Goal: Check status

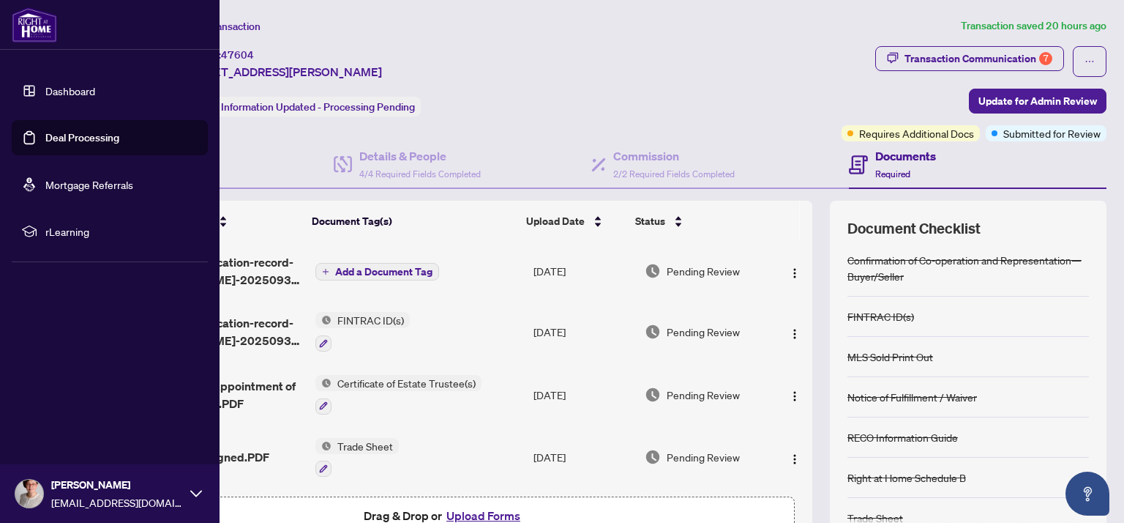
click at [67, 87] on link "Dashboard" at bounding box center [70, 90] width 50 height 13
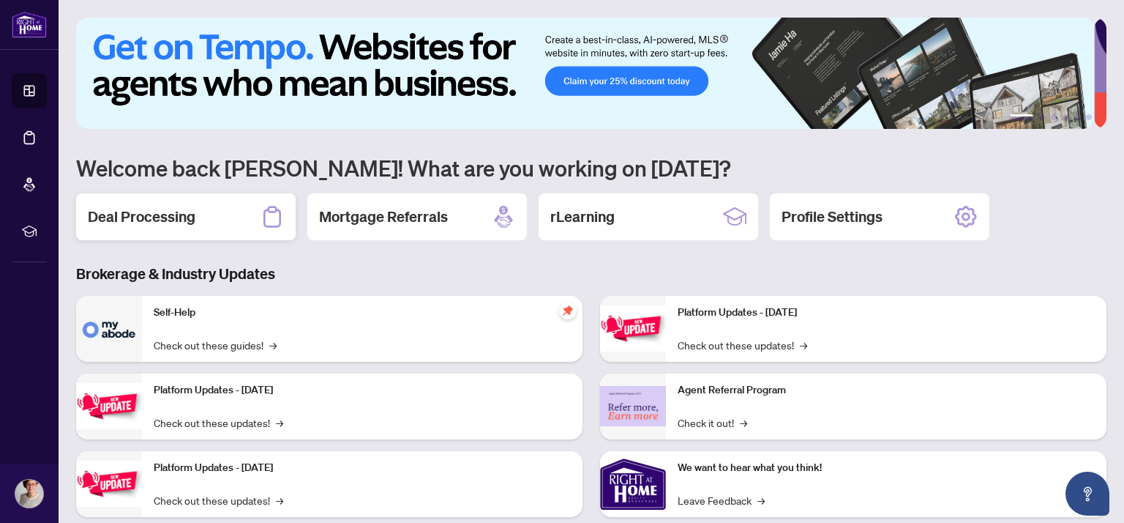
click at [177, 217] on h2 "Deal Processing" at bounding box center [142, 216] width 108 height 20
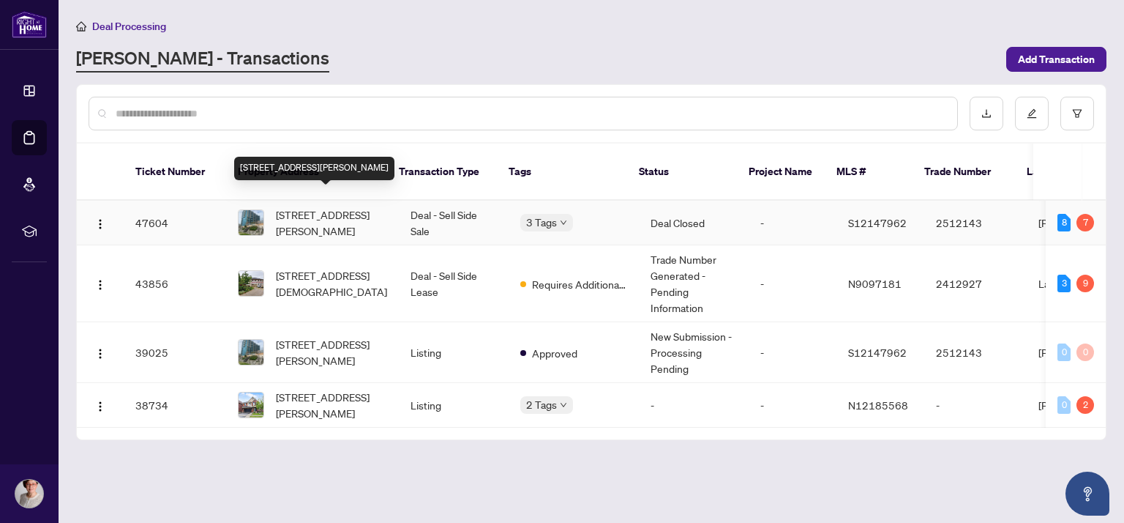
click at [313, 213] on span "[STREET_ADDRESS][PERSON_NAME]" at bounding box center [331, 222] width 111 height 32
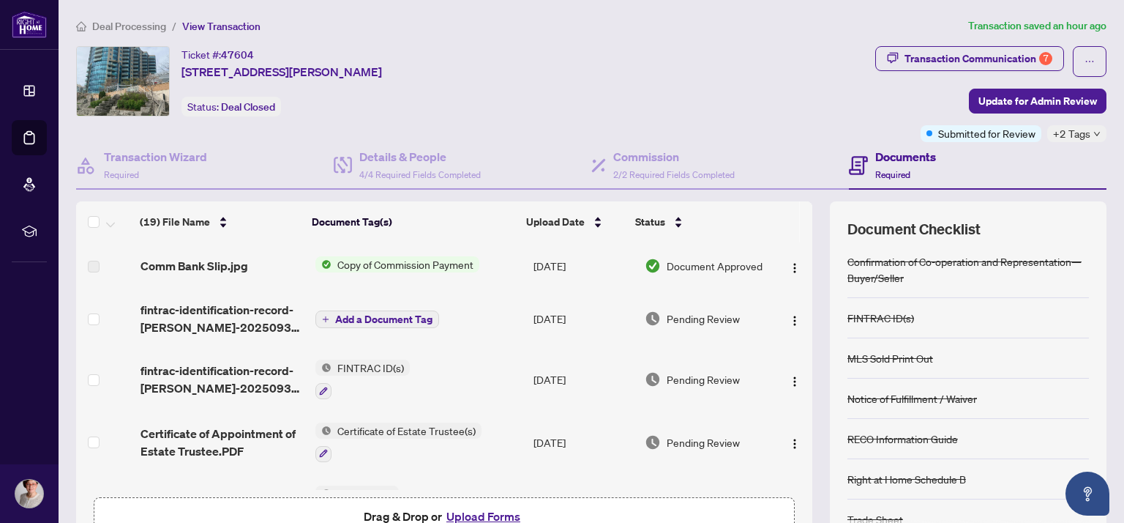
scroll to position [125, 0]
click at [1064, 135] on span "+2 Tags" at bounding box center [1071, 133] width 37 height 17
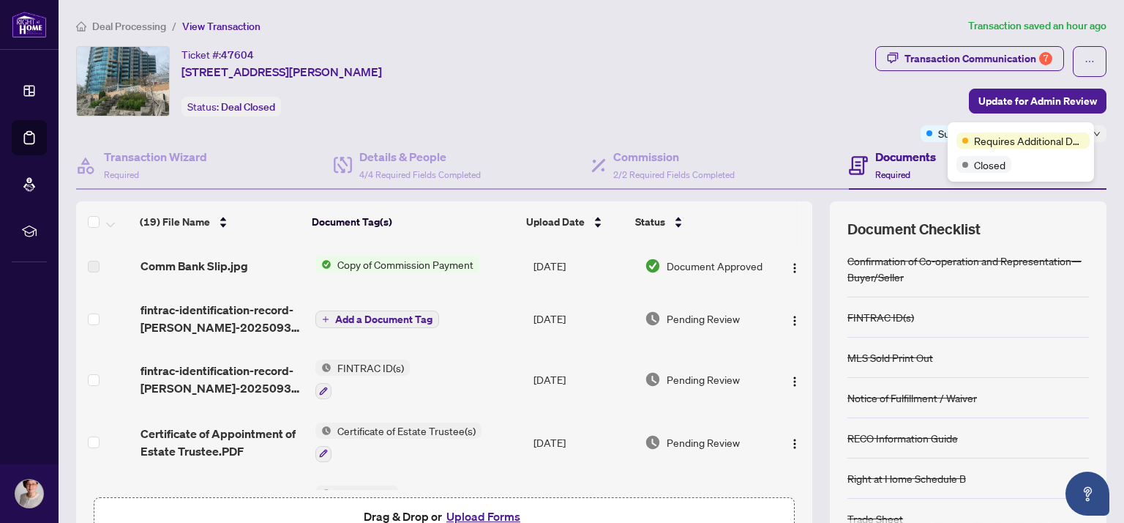
click at [861, 122] on div "Ticket #: 47604 [STREET_ADDRESS][PERSON_NAME] Status: Deal Closed" at bounding box center [472, 94] width 799 height 96
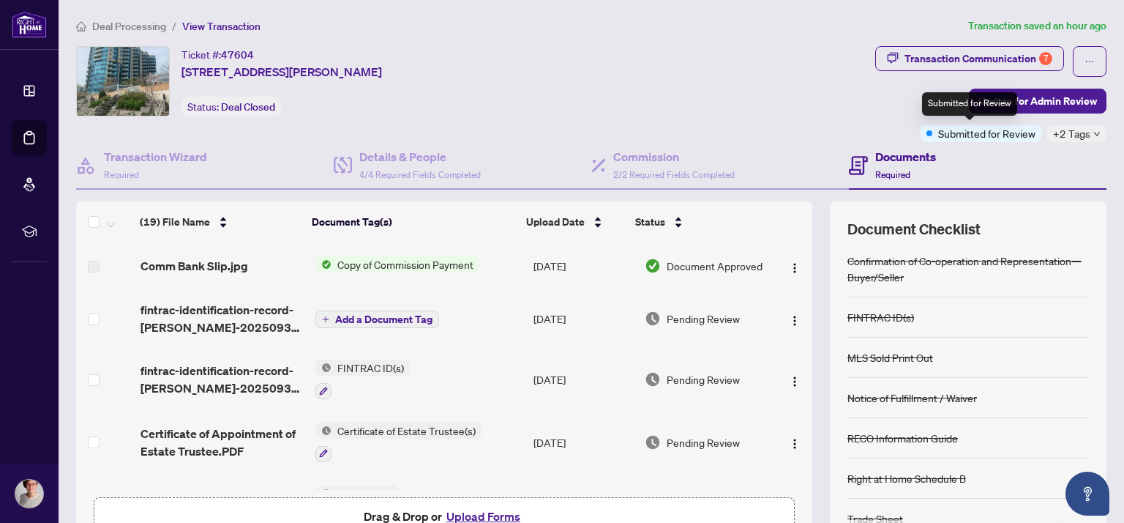
click at [953, 132] on span "Submitted for Review" at bounding box center [986, 133] width 97 height 16
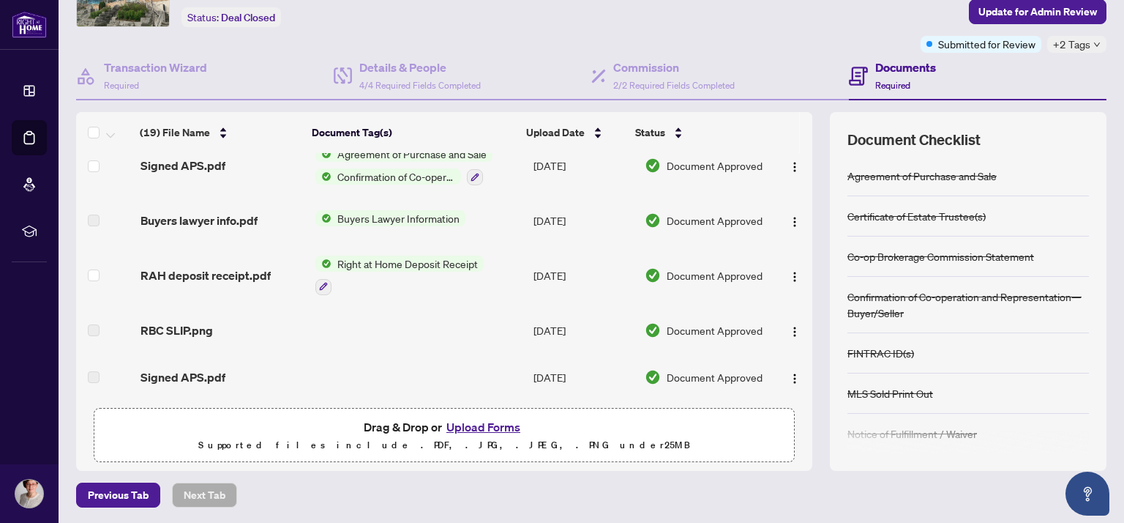
scroll to position [0, 0]
